Goal: Task Accomplishment & Management: Complete application form

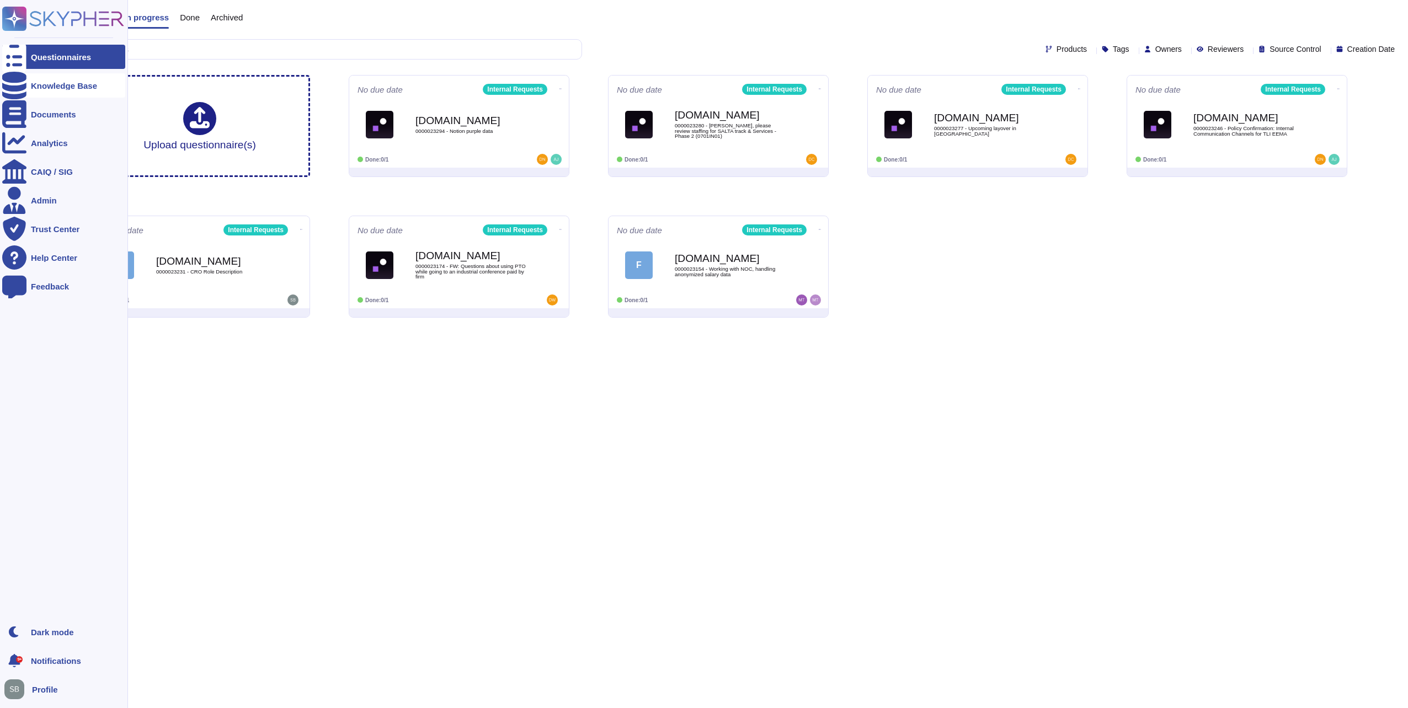
click at [20, 82] on icon at bounding box center [14, 86] width 24 height 28
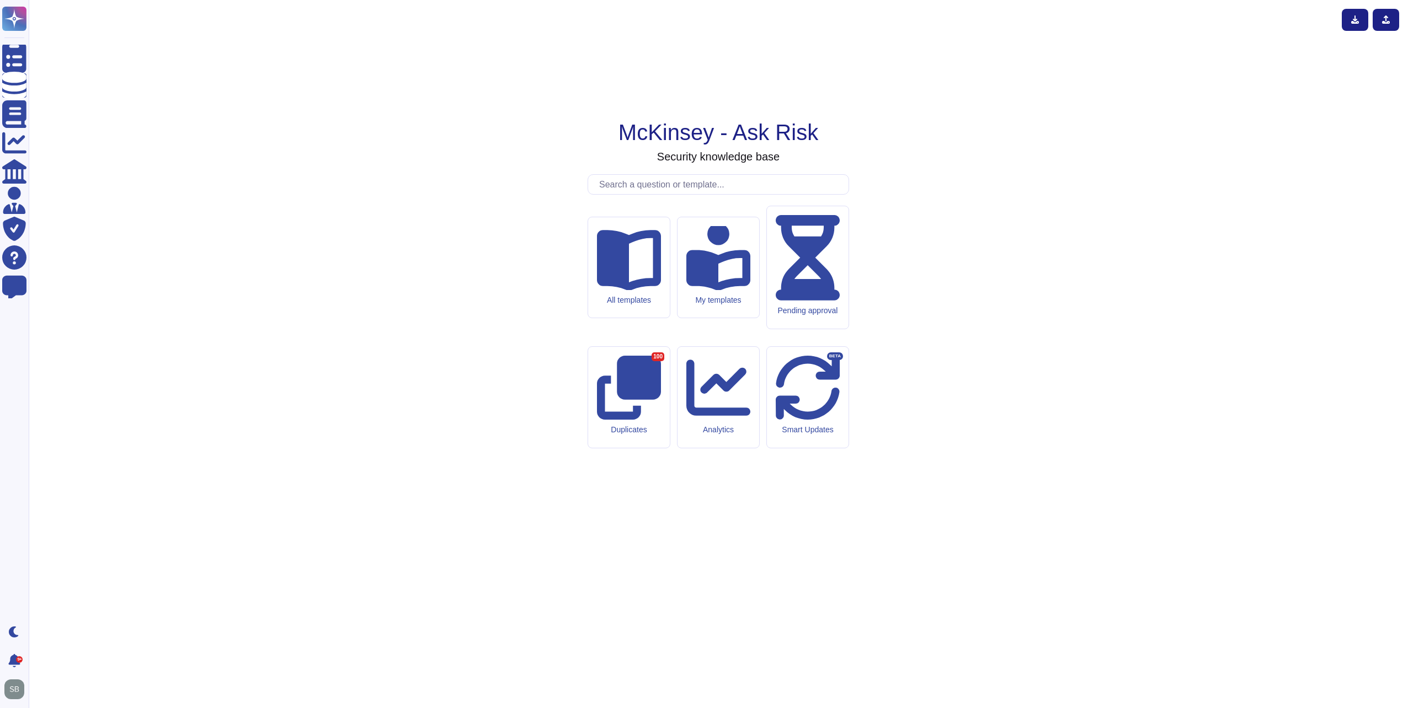
click at [623, 194] on input "text" at bounding box center [721, 184] width 255 height 19
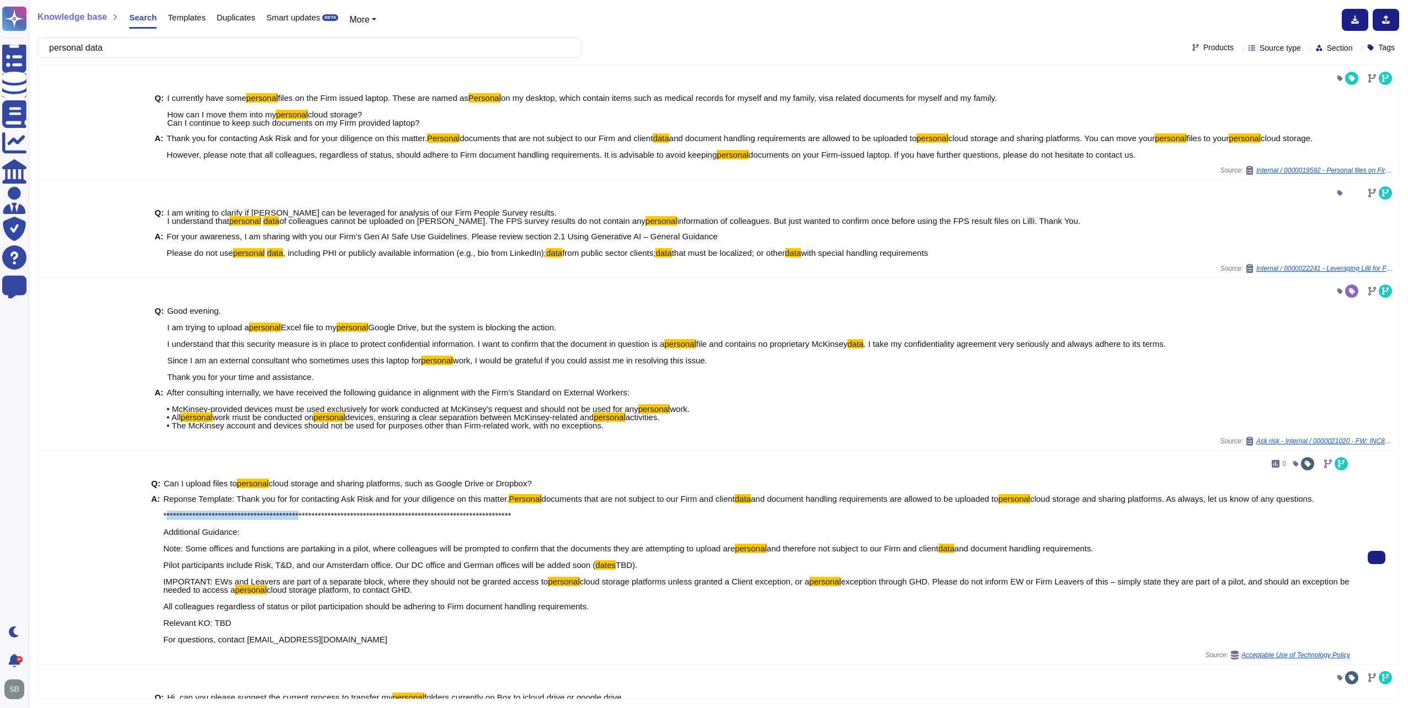
drag, startPoint x: 162, startPoint y: 511, endPoint x: 304, endPoint y: 520, distance: 142.1
click at [304, 520] on span "**********" at bounding box center [738, 523] width 1151 height 59
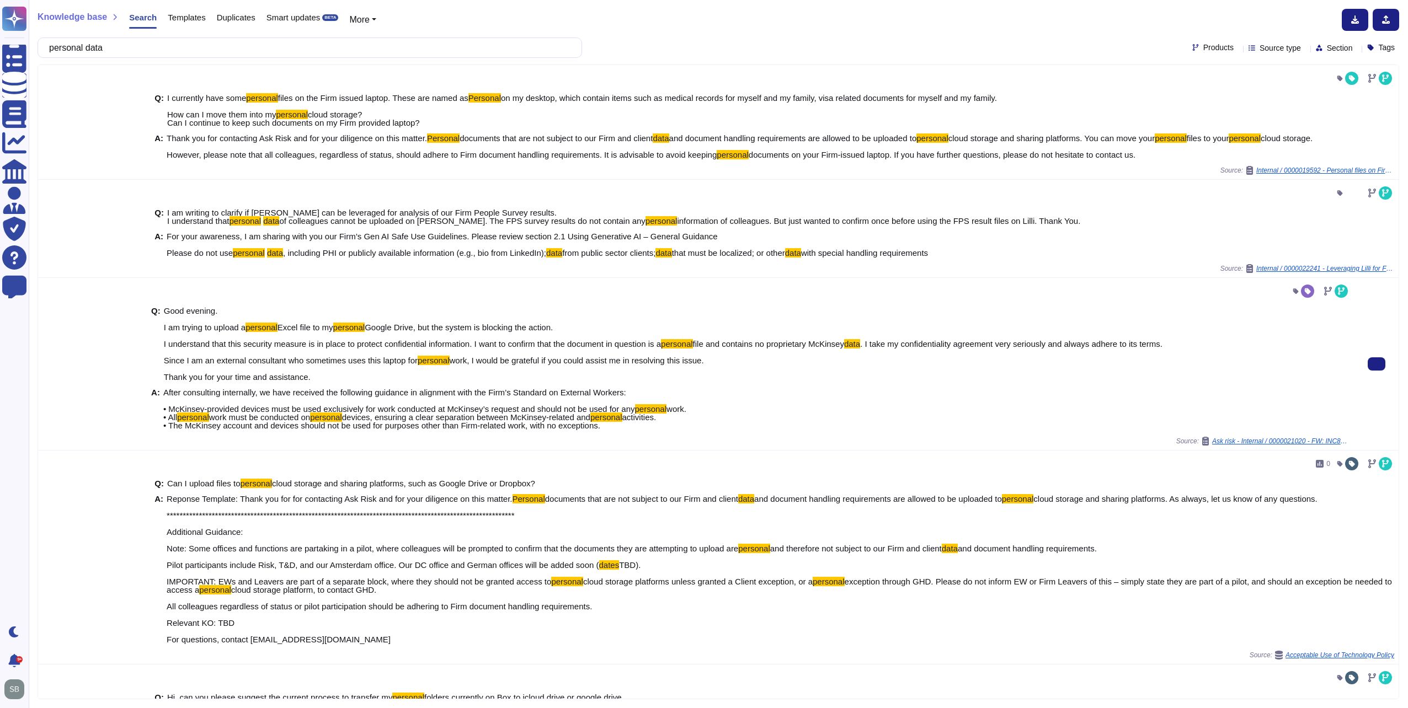
click at [324, 413] on mark "personal" at bounding box center [326, 417] width 32 height 9
click at [136, 45] on input "personal data" at bounding box center [307, 47] width 527 height 19
paste input "about to embark on a study for a state-owned oil company in which we will also …"
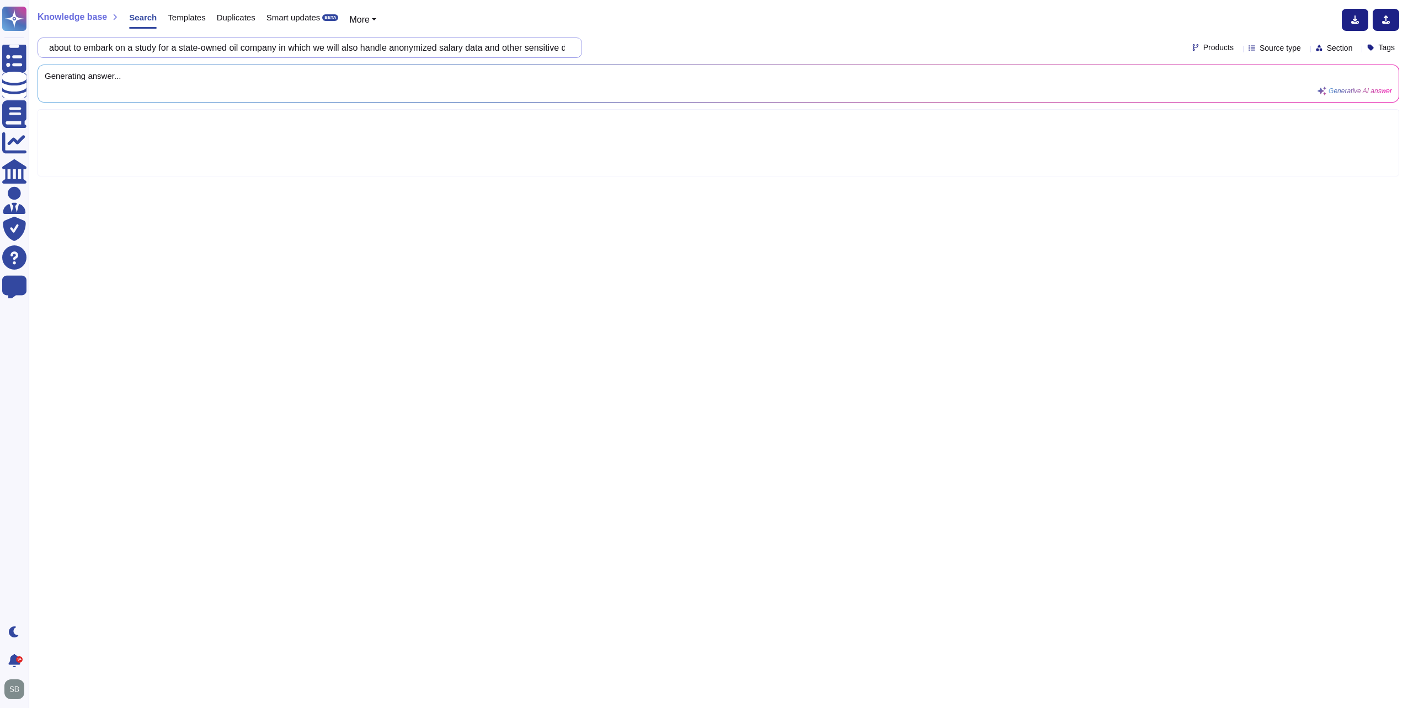
drag, startPoint x: 346, startPoint y: 46, endPoint x: 42, endPoint y: 45, distance: 304.0
click at [42, 45] on div "about to embark on a study for a state-owned oil company in which we will also …" at bounding box center [310, 48] width 545 height 20
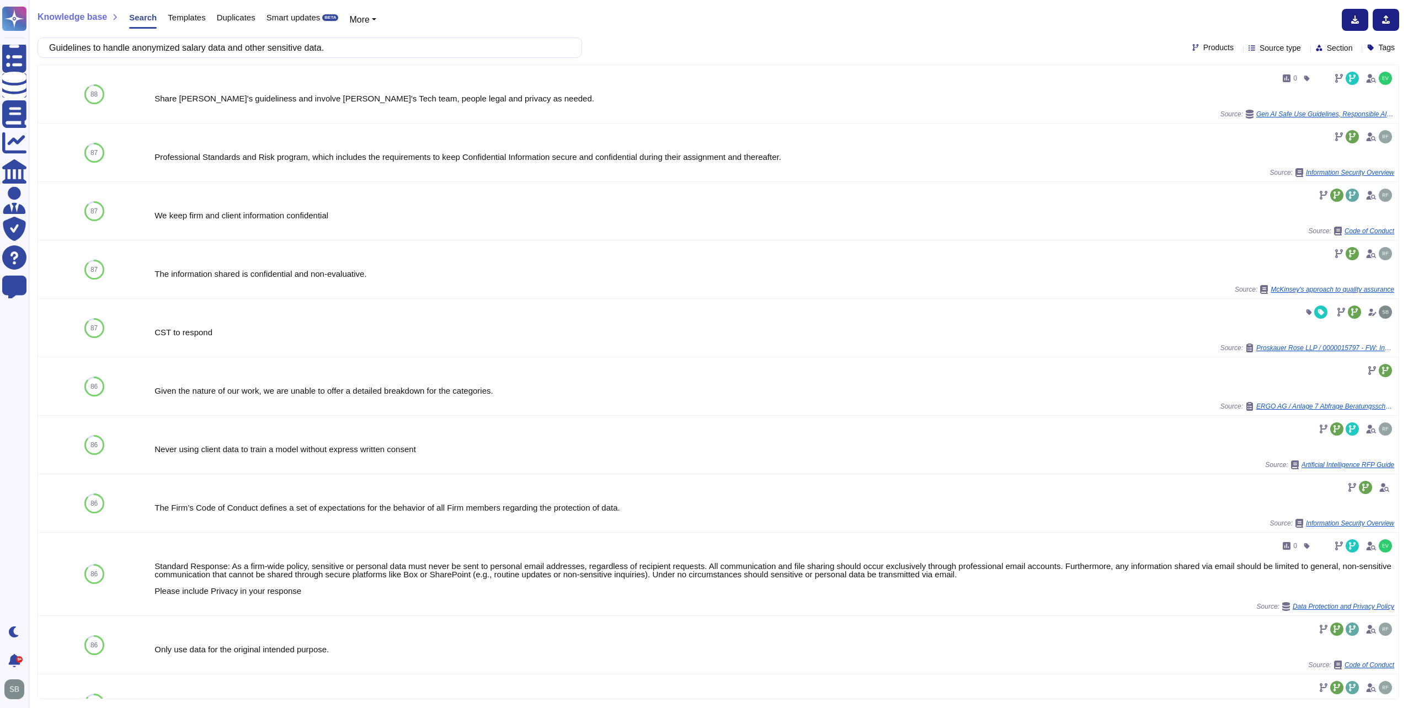
click at [1206, 47] on span "Products" at bounding box center [1218, 48] width 30 height 8
click at [1181, 128] on div at bounding box center [1181, 128] width 9 height 9
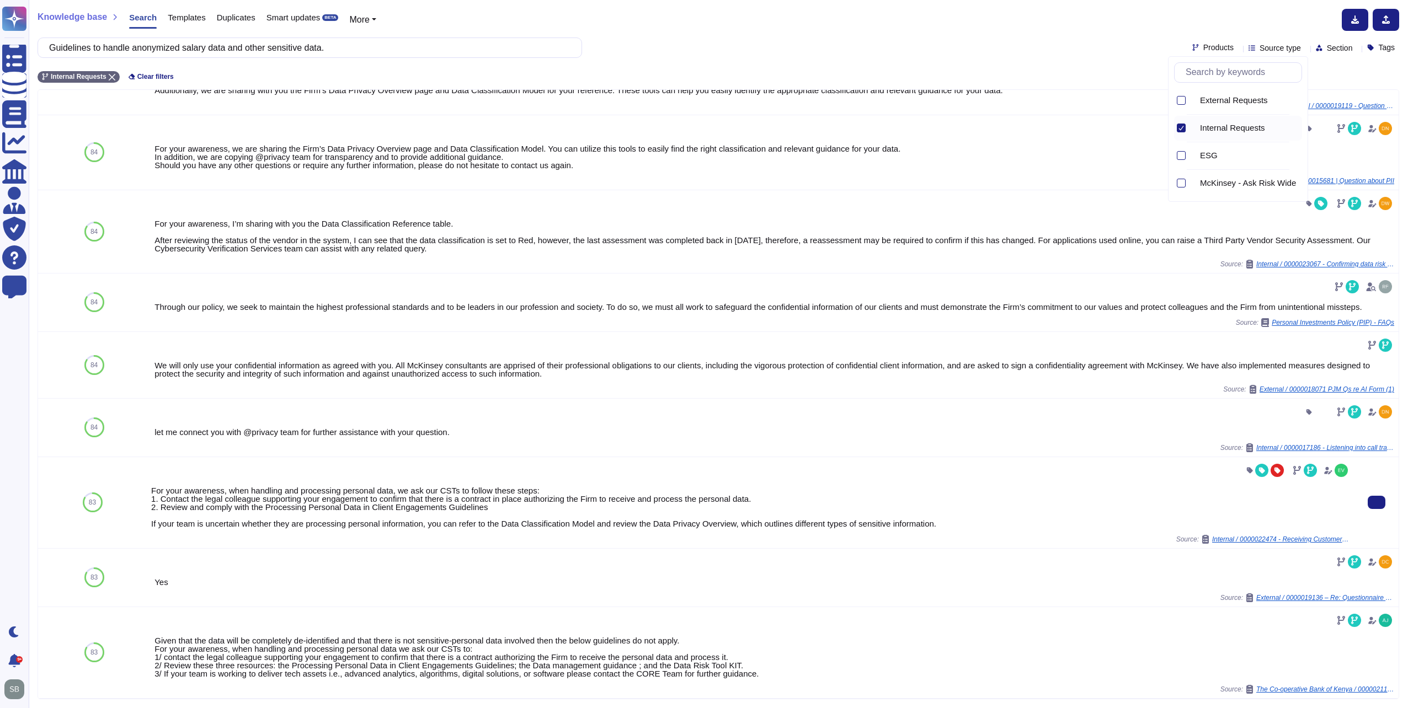
scroll to position [497, 0]
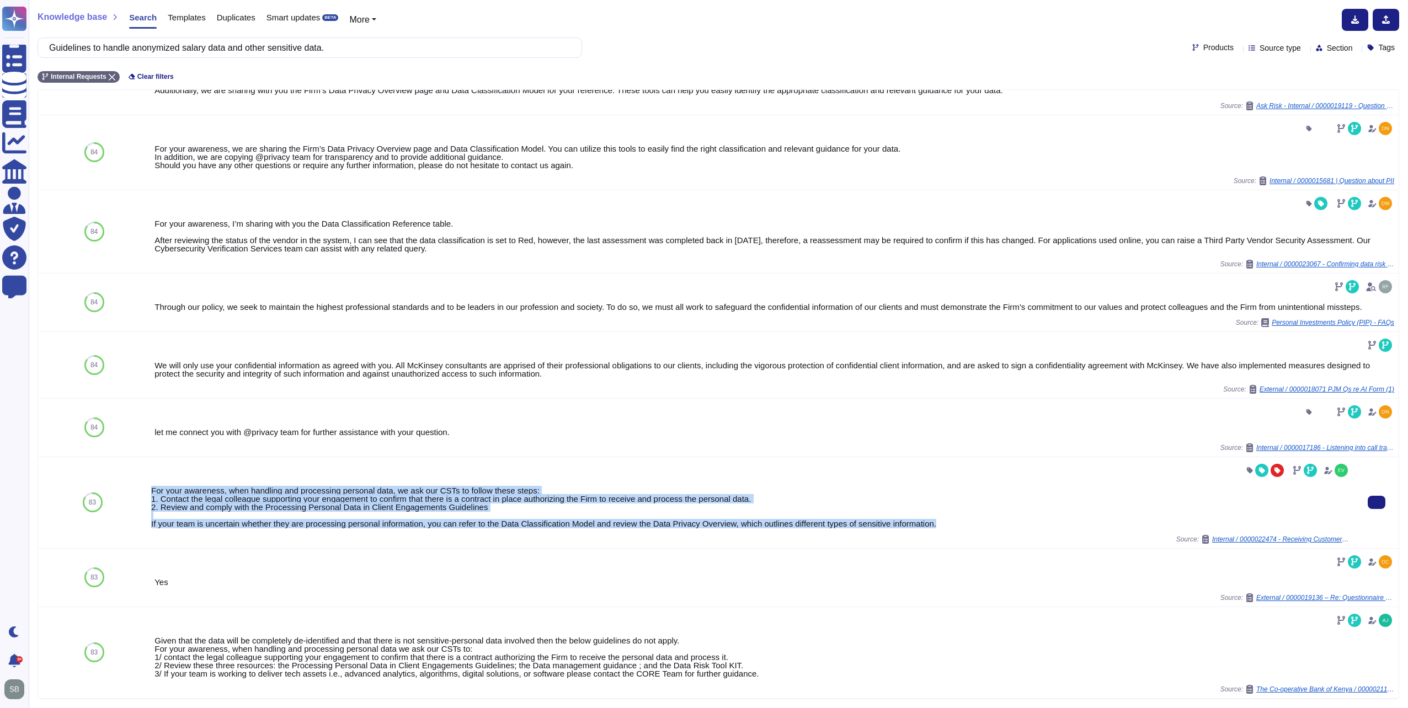
drag, startPoint x: 946, startPoint y: 541, endPoint x: 148, endPoint y: 504, distance: 798.6
click at [148, 504] on div "For your awareness, when handling and processing personal data, we ask our CSTs…" at bounding box center [751, 502] width 1208 height 91
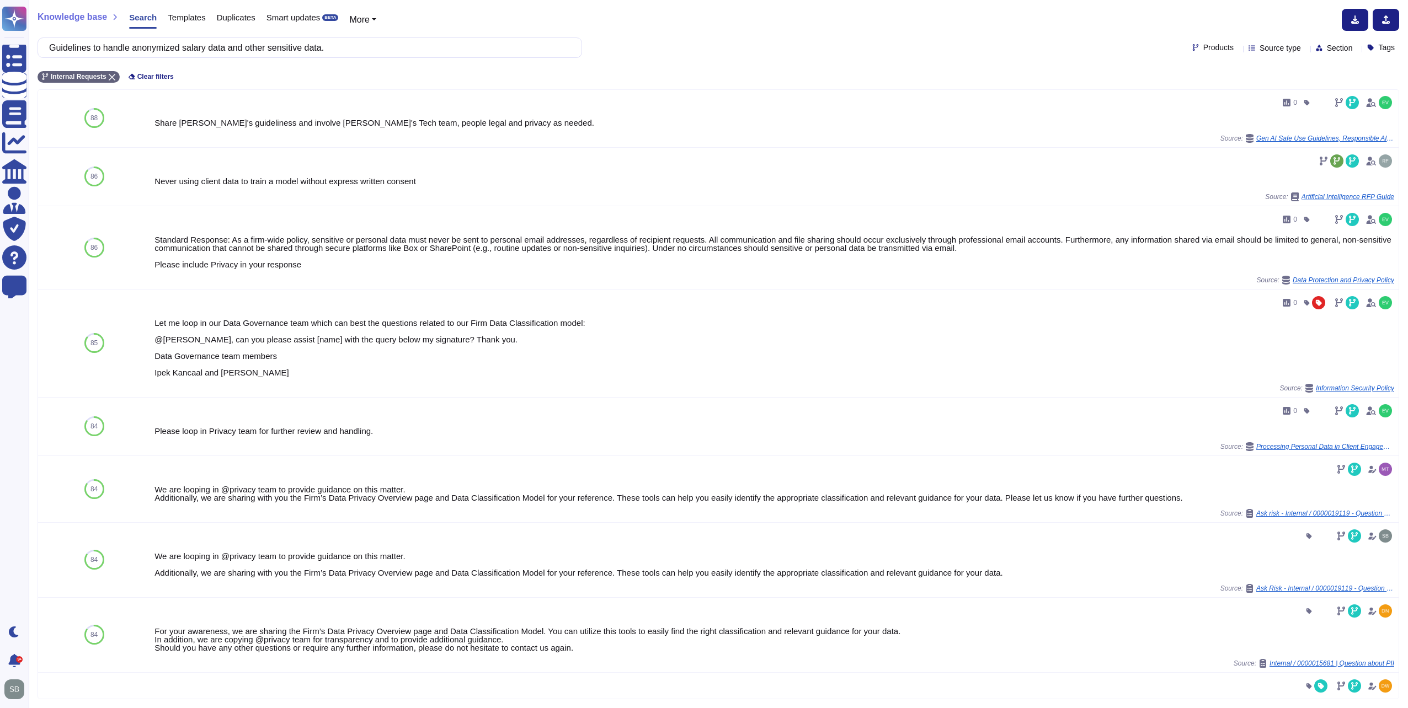
scroll to position [0, 0]
click at [58, 47] on input "Guidelines to handle anonymized salary data and other sensitive data." at bounding box center [307, 47] width 527 height 19
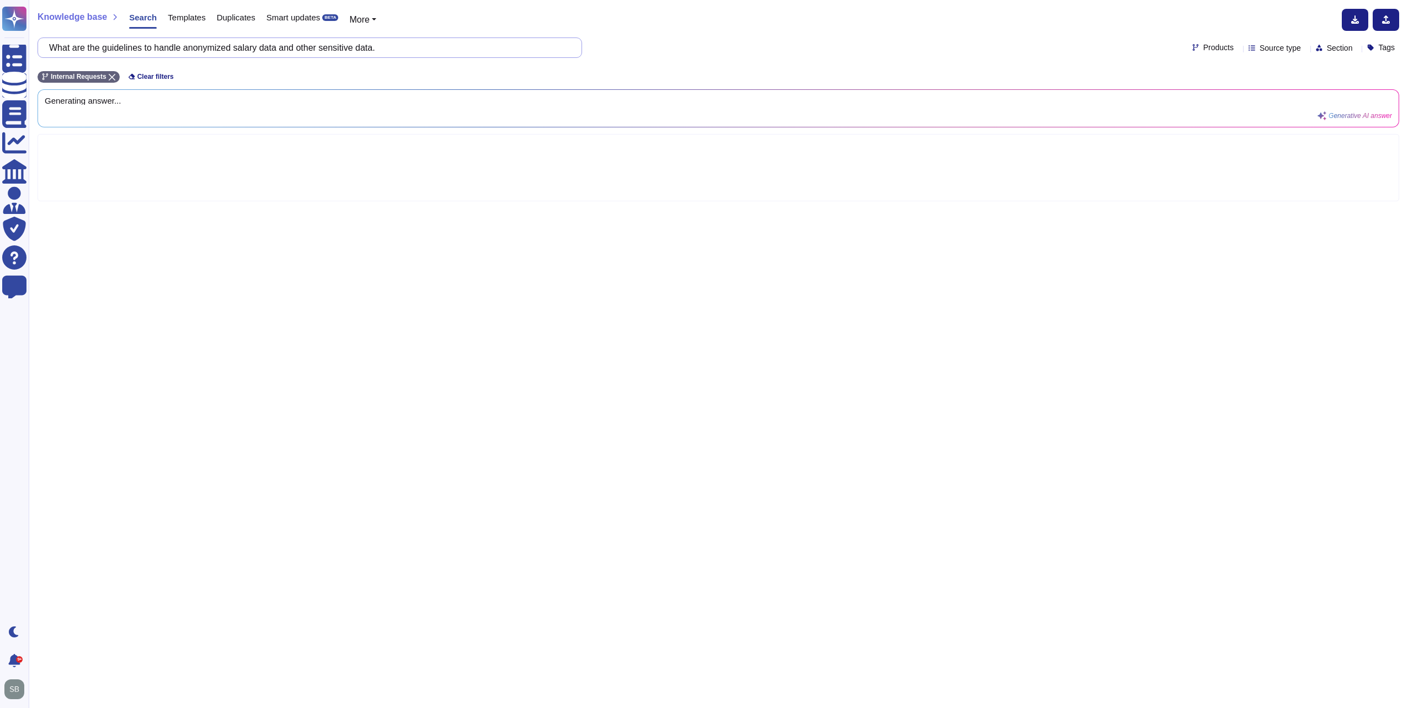
click at [412, 40] on input "What are the guidelines to handle anonymized salary data and other sensitive da…" at bounding box center [307, 47] width 527 height 19
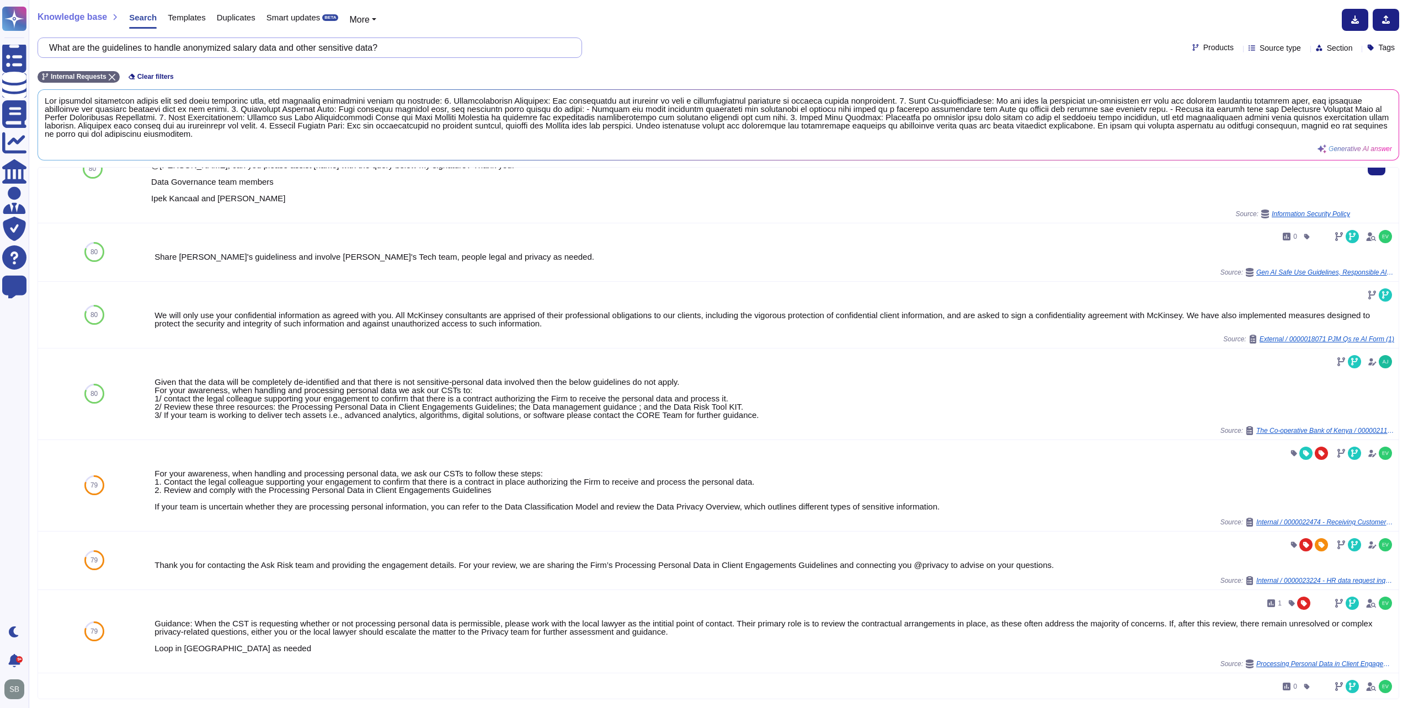
scroll to position [55, 0]
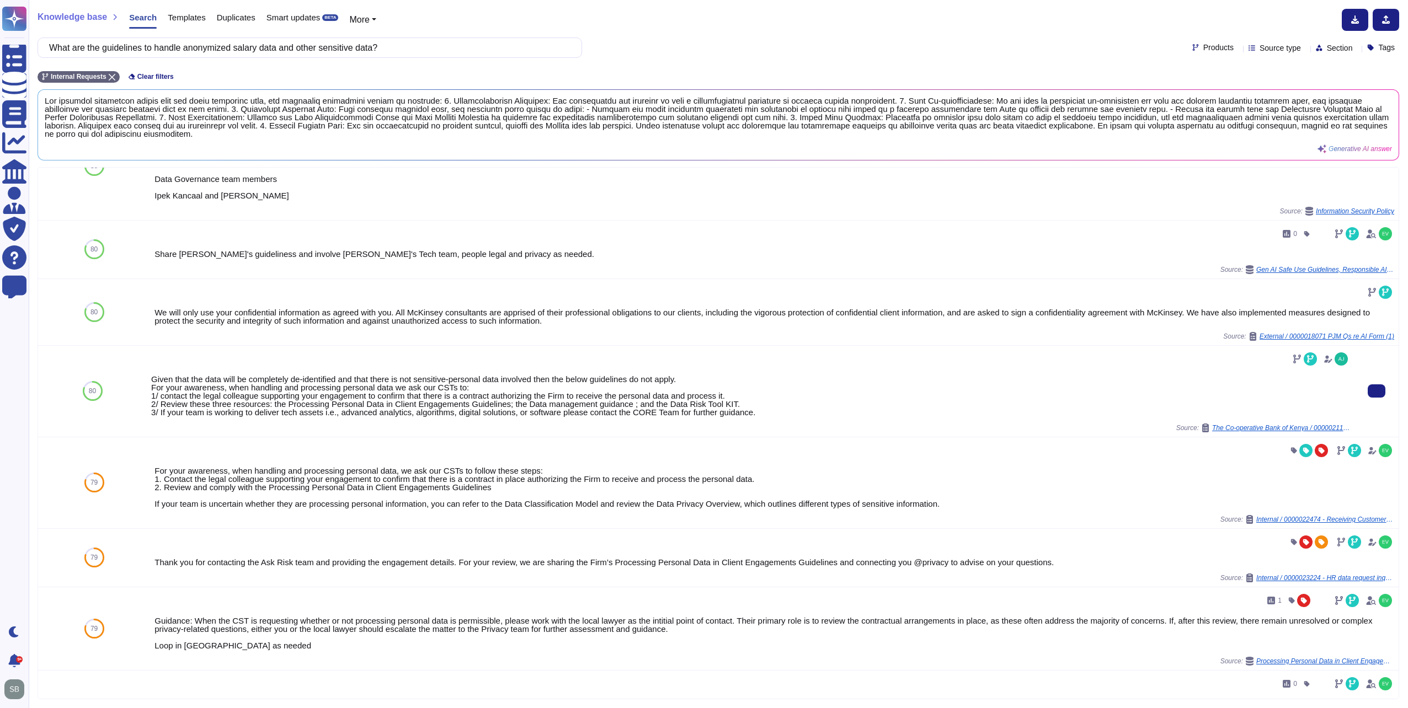
type input "What are the guidelines to handle anonymized salary data and other sensitive da…"
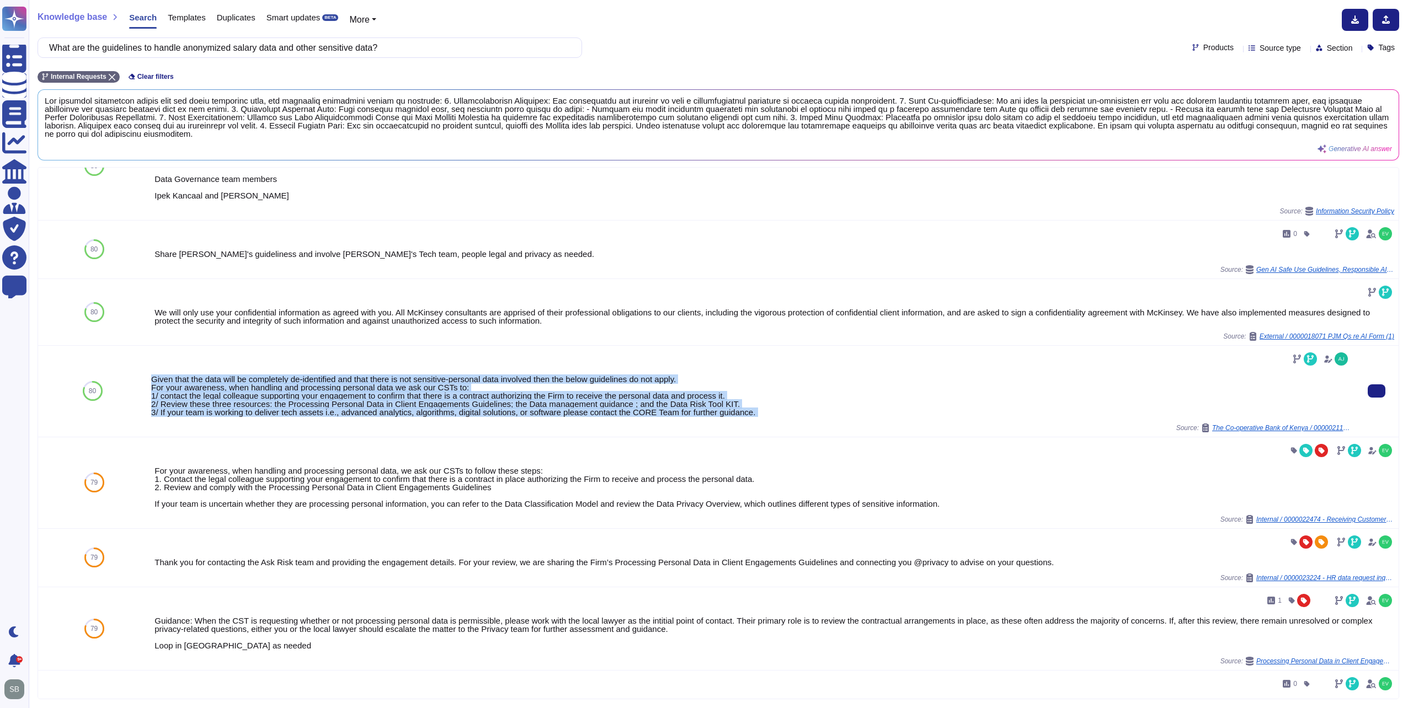
drag, startPoint x: 151, startPoint y: 378, endPoint x: 768, endPoint y: 428, distance: 619.4
click at [768, 428] on div "Given that the data will be completely de-identified and that there is not sens…" at bounding box center [750, 391] width 1199 height 82
click at [785, 408] on div "Given that the data will be completely de-identified and that there is not sens…" at bounding box center [750, 395] width 1199 height 41
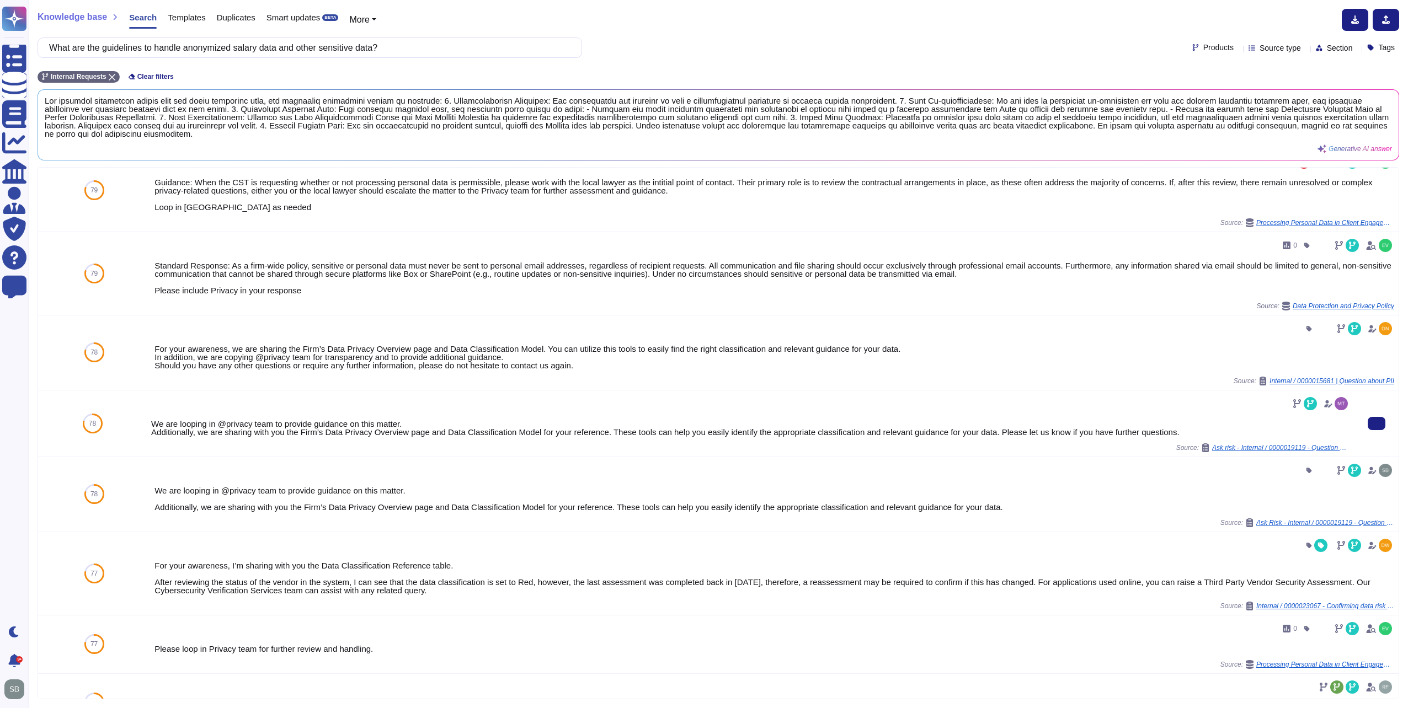
scroll to position [497, 0]
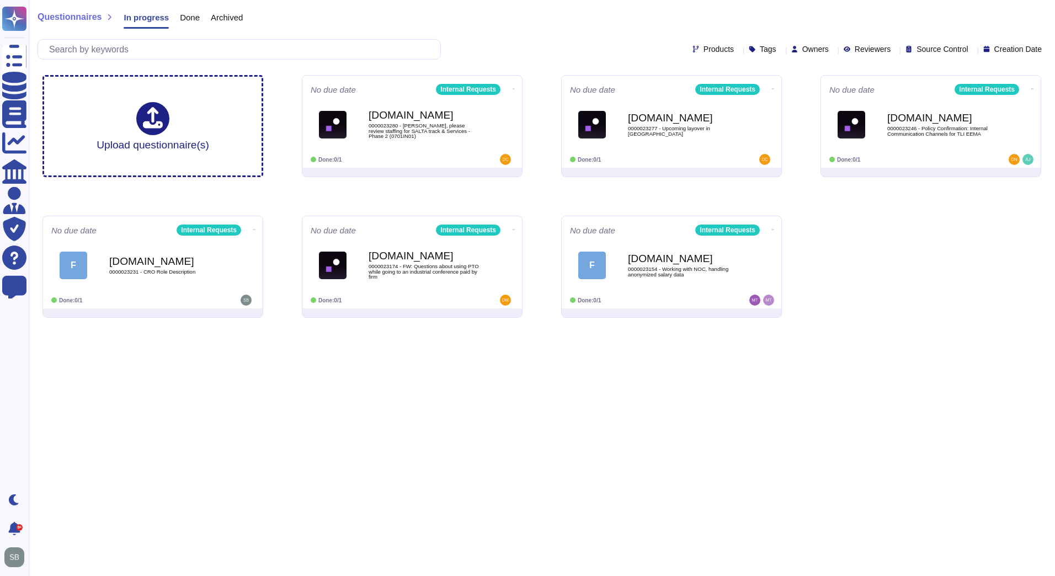
click at [192, 17] on span "Done" at bounding box center [190, 17] width 20 height 8
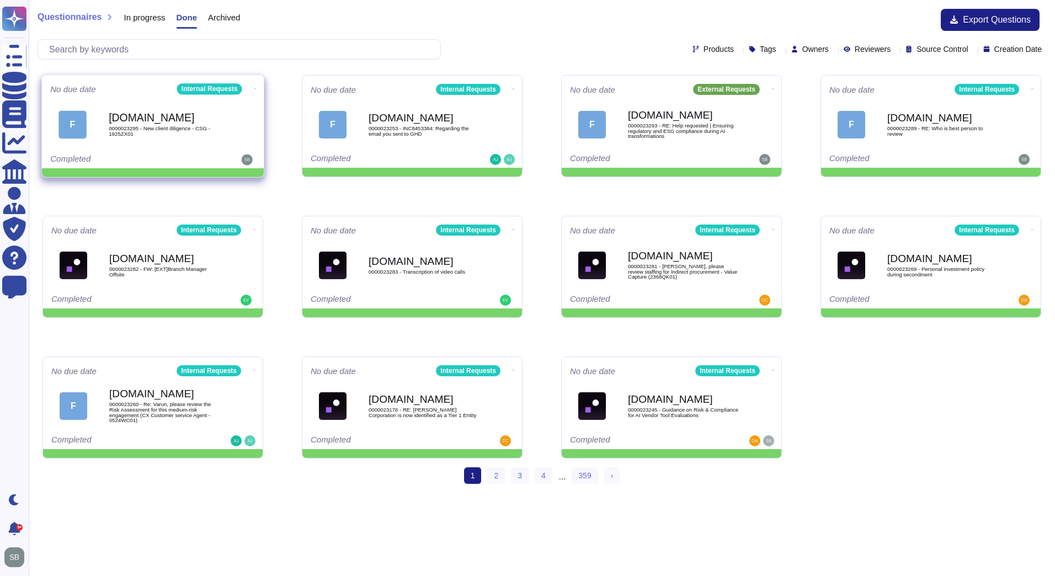
click at [195, 136] on span "0000023295 - New client diligence - CSG - 1925ZX01" at bounding box center [164, 131] width 111 height 10
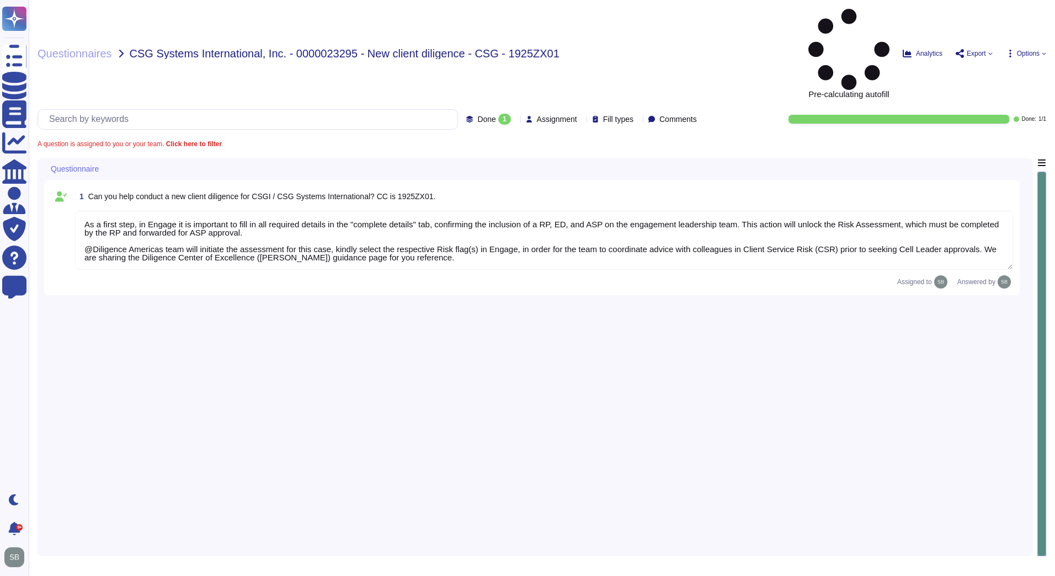
type textarea "As a first step, in Engage it is important to fill in all required details in t…"
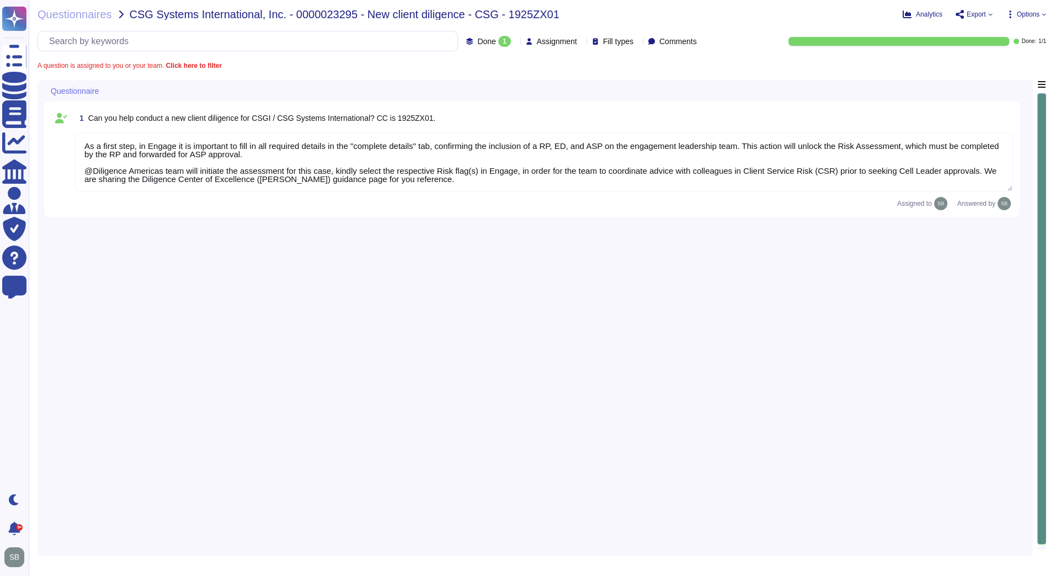
click at [417, 296] on div "1 Can you help conduct a new client diligence for CSGI / CSG Systems Internatio…" at bounding box center [535, 315] width 982 height 470
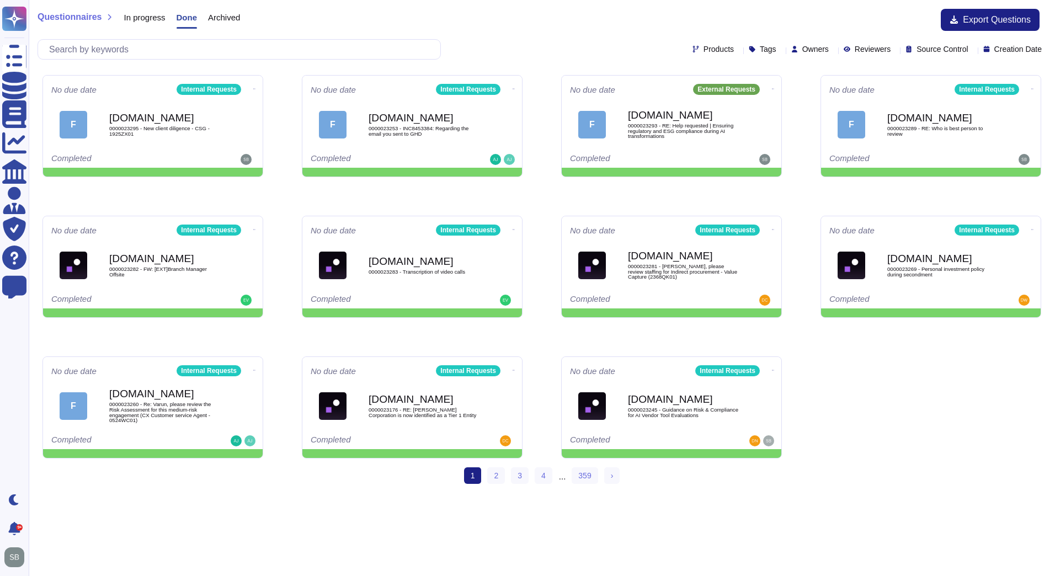
click at [148, 20] on span "In progress" at bounding box center [144, 17] width 41 height 8
